Goal: Check status

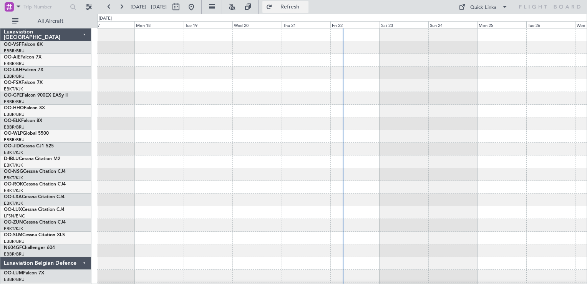
click at [306, 8] on span "Refresh" at bounding box center [290, 6] width 32 height 5
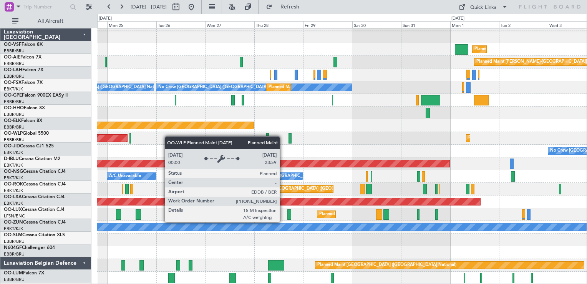
scroll to position [11, 0]
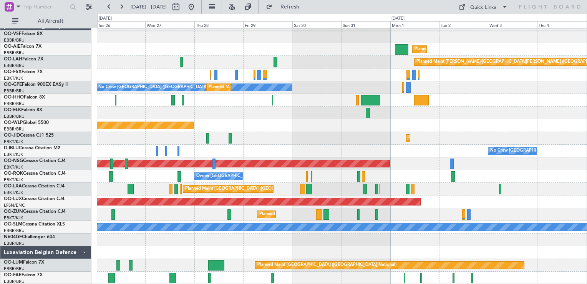
click at [109, 136] on div "Planned Maint Kortrijk-Wevelgem Planned Maint Paris (Le Bourget)" at bounding box center [342, 138] width 490 height 13
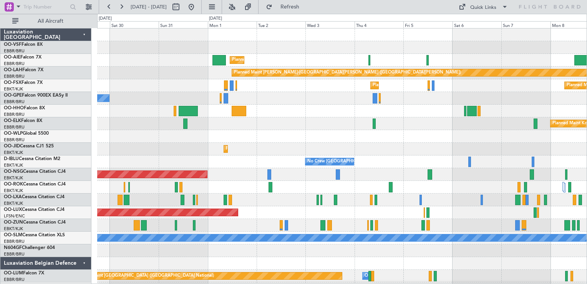
scroll to position [0, 0]
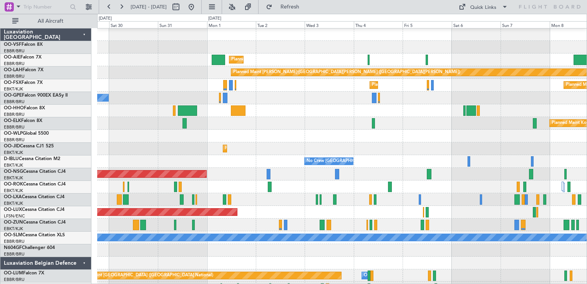
click at [292, 148] on div "Planned Maint Kortrijk-[GEOGRAPHIC_DATA]" at bounding box center [342, 148] width 490 height 13
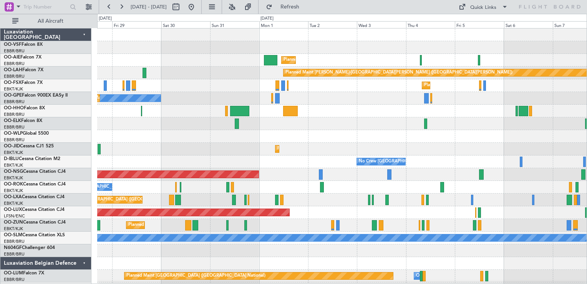
click at [312, 153] on div "Planned Maint Kortrijk-[GEOGRAPHIC_DATA]" at bounding box center [342, 149] width 490 height 13
